Goal: Find specific page/section: Find specific page/section

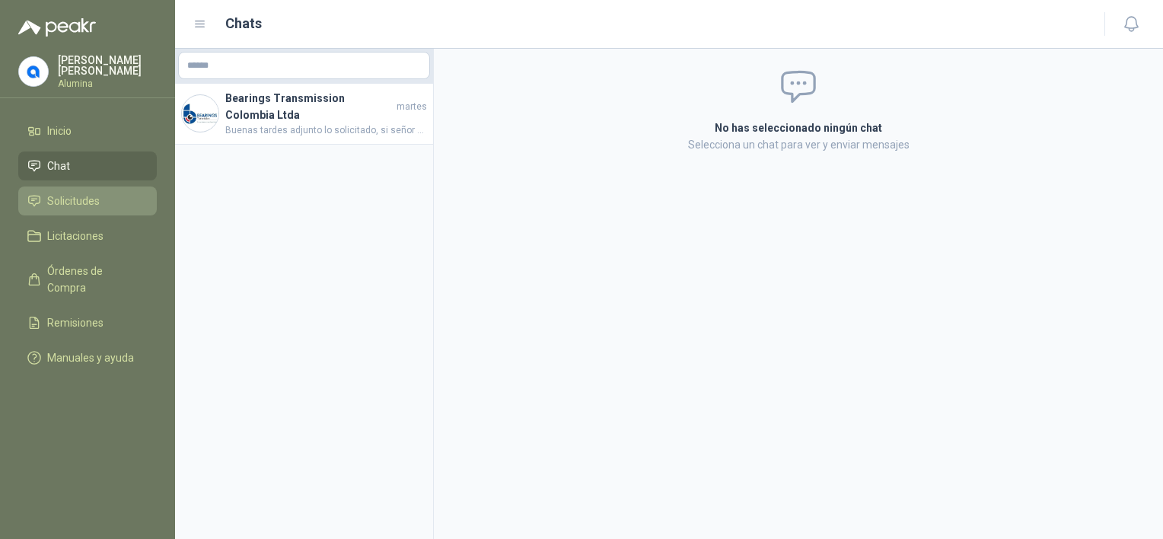
click at [83, 199] on span "Solicitudes" at bounding box center [73, 201] width 53 height 17
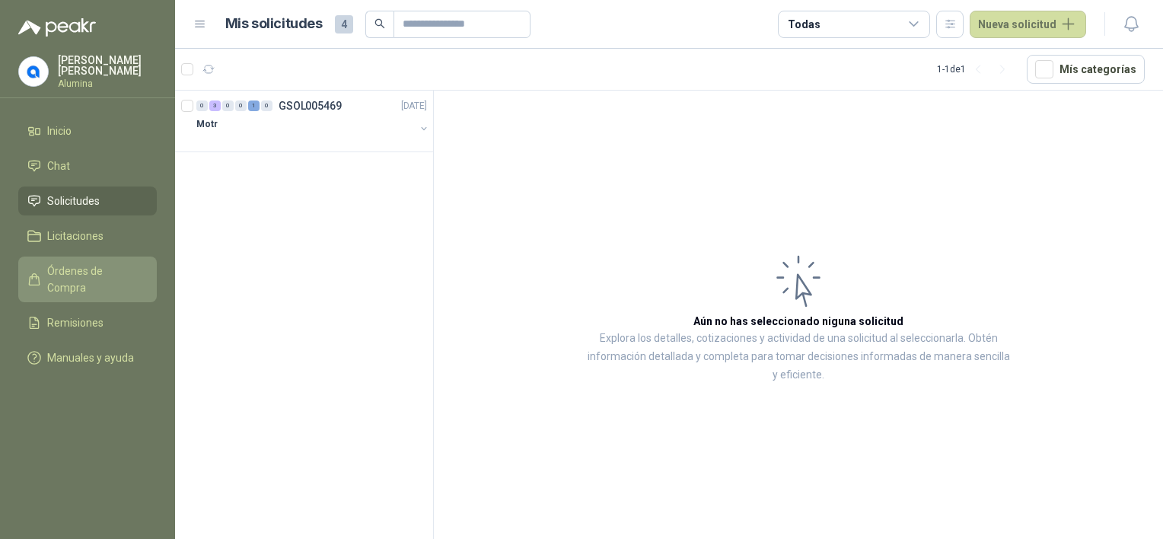
click at [85, 262] on link "Órdenes de Compra" at bounding box center [87, 280] width 139 height 46
